Goal: Information Seeking & Learning: Learn about a topic

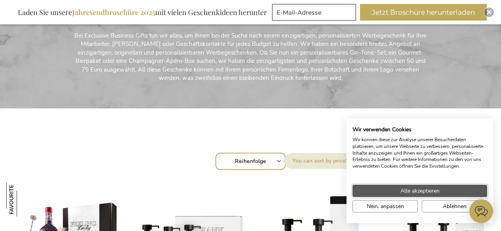
click at [413, 187] on span "Alle akzeptieren" at bounding box center [420, 191] width 39 height 8
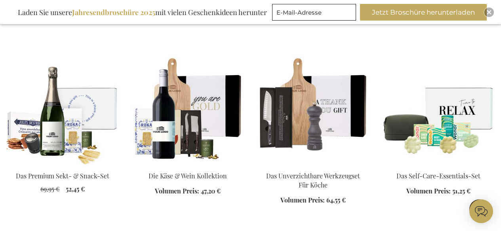
scroll to position [473, 0]
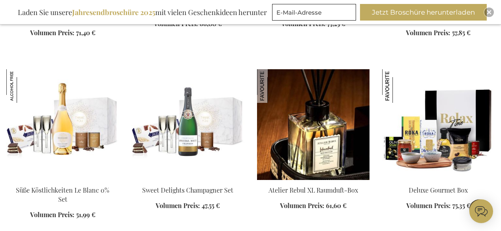
scroll to position [1244, 0]
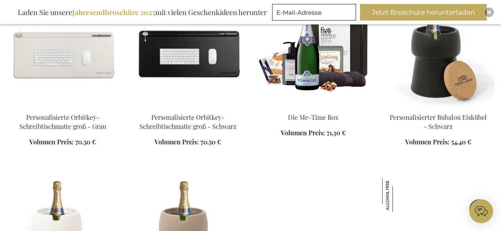
scroll to position [1989, 0]
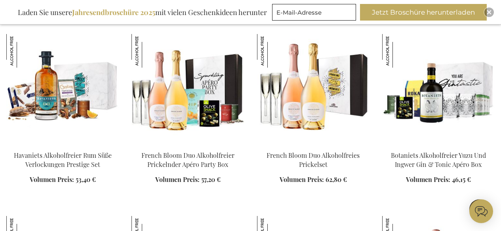
scroll to position [2342, 0]
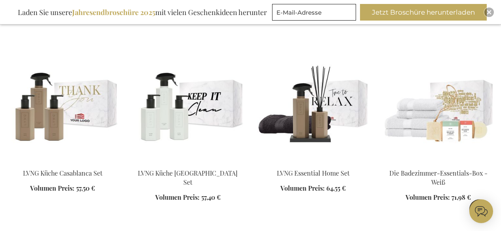
scroll to position [2289, 0]
